Goal: Task Accomplishment & Management: Use online tool/utility

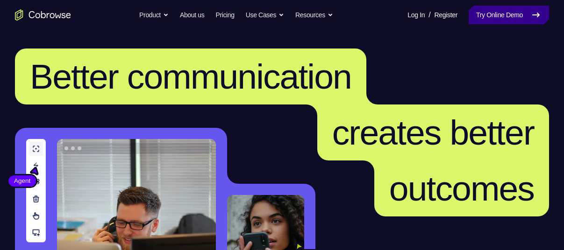
click at [502, 11] on link "Try Online Demo" at bounding box center [508, 15] width 80 height 19
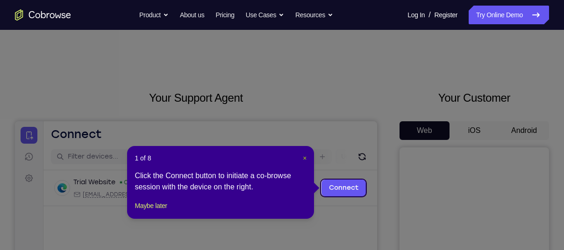
drag, startPoint x: 303, startPoint y: 159, endPoint x: 353, endPoint y: 49, distance: 120.8
click at [303, 159] on span "×" at bounding box center [305, 158] width 4 height 7
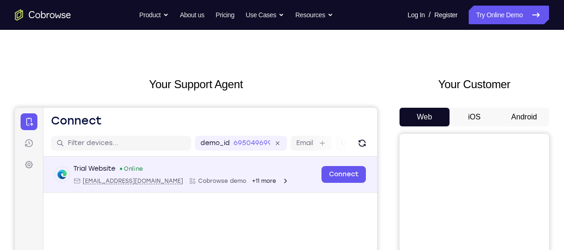
scroll to position [13, 0]
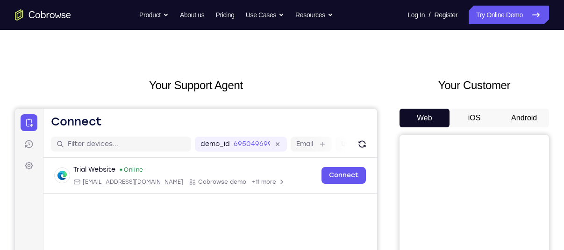
click at [515, 116] on button "Android" at bounding box center [524, 118] width 50 height 19
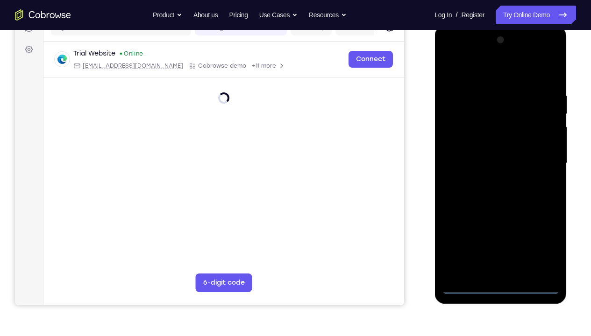
scroll to position [98, 0]
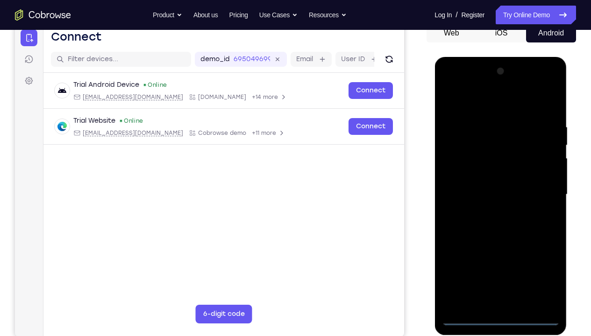
click at [501, 250] on div at bounding box center [500, 195] width 118 height 262
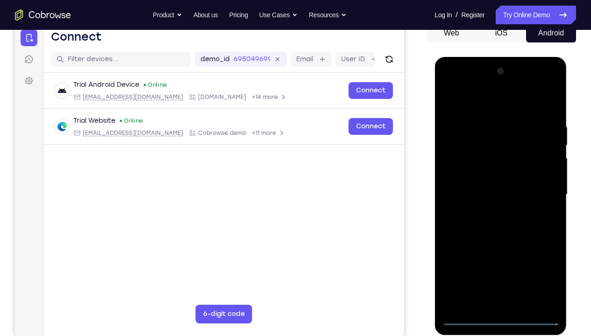
click at [501, 250] on div at bounding box center [500, 195] width 118 height 262
click at [498, 250] on div at bounding box center [500, 195] width 118 height 262
click at [541, 250] on div at bounding box center [500, 195] width 118 height 262
click at [458, 84] on div at bounding box center [500, 195] width 118 height 262
click at [542, 186] on div at bounding box center [500, 195] width 118 height 262
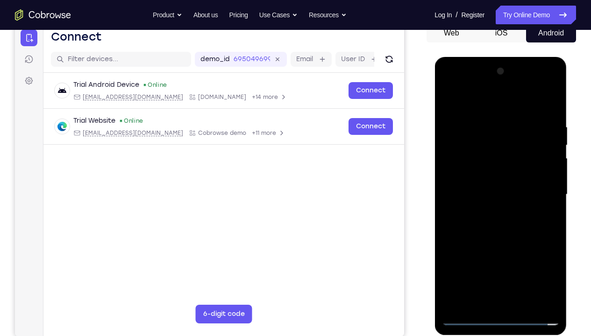
click at [510, 250] on div at bounding box center [500, 195] width 118 height 262
click at [462, 187] on div at bounding box center [500, 195] width 118 height 262
click at [472, 177] on div at bounding box center [500, 195] width 118 height 262
click at [479, 194] on div at bounding box center [500, 195] width 118 height 262
click at [494, 226] on div at bounding box center [500, 195] width 118 height 262
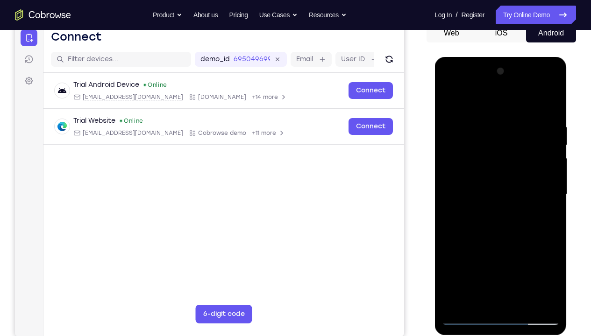
click at [549, 114] on div at bounding box center [500, 195] width 118 height 262
click at [447, 187] on div at bounding box center [500, 195] width 118 height 262
click at [554, 96] on div at bounding box center [500, 195] width 118 height 262
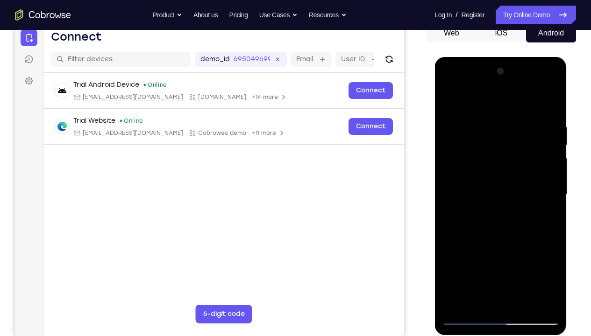
click at [554, 96] on div at bounding box center [500, 195] width 118 height 262
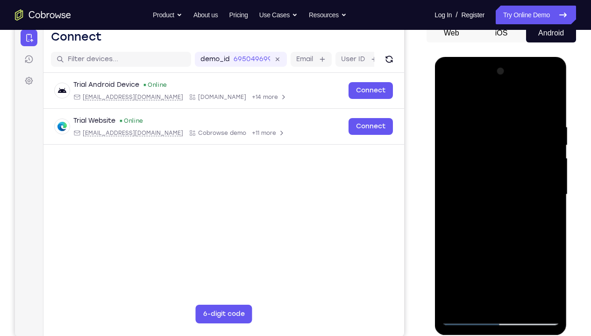
click at [554, 96] on div at bounding box center [500, 195] width 118 height 262
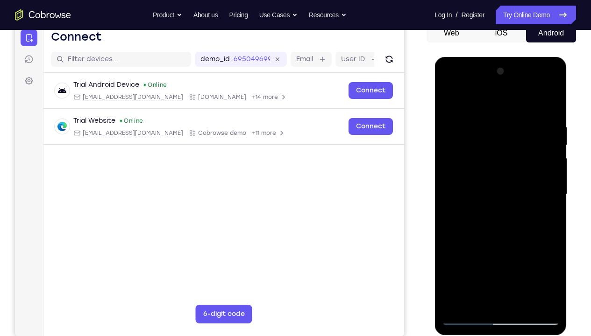
click at [554, 96] on div at bounding box center [500, 195] width 118 height 262
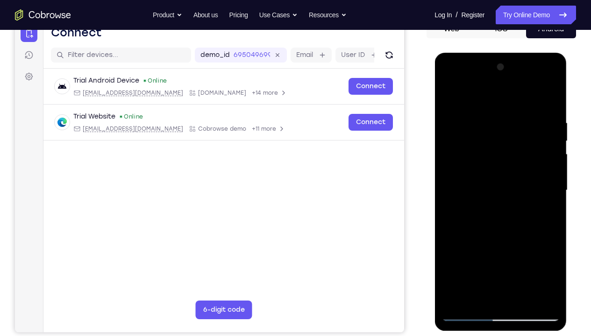
scroll to position [102, 0]
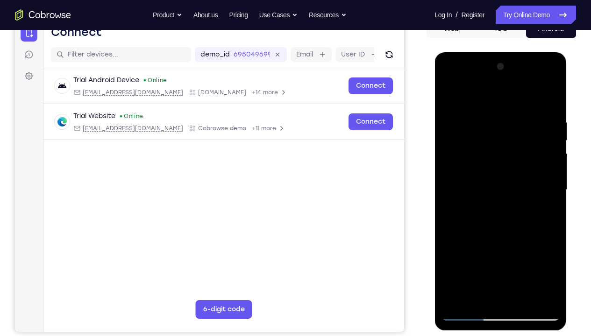
click at [529, 170] on div at bounding box center [500, 190] width 118 height 262
click at [553, 88] on div at bounding box center [500, 190] width 118 height 262
click at [552, 92] on div at bounding box center [500, 190] width 118 height 262
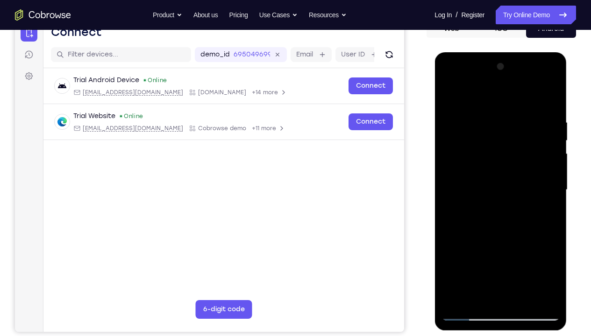
click at [451, 121] on div at bounding box center [500, 190] width 118 height 262
click at [446, 96] on div at bounding box center [500, 190] width 118 height 262
click at [490, 111] on div at bounding box center [500, 190] width 118 height 262
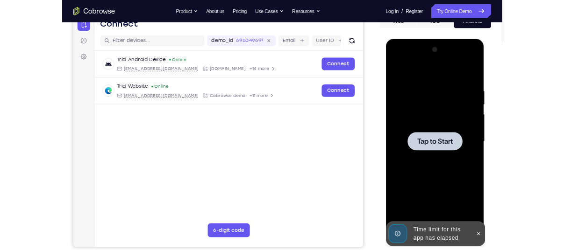
scroll to position [0, 0]
